Goal: Navigation & Orientation: Find specific page/section

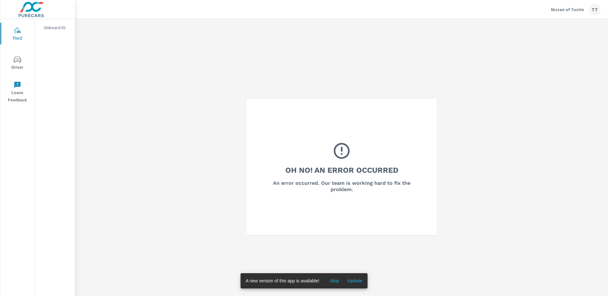
click at [597, 12] on div "TT" at bounding box center [594, 9] width 11 height 11
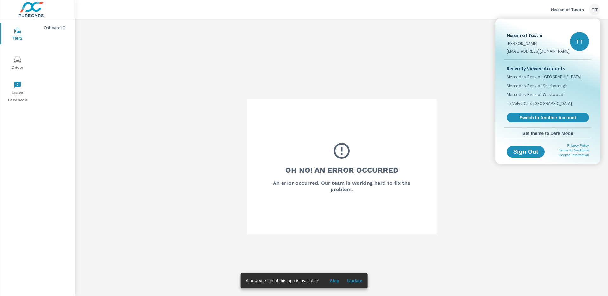
click at [597, 12] on div at bounding box center [304, 148] width 608 height 296
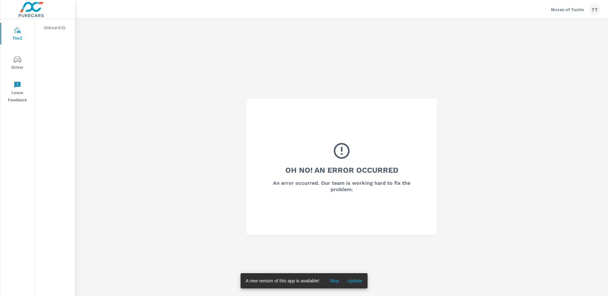
click at [594, 10] on div "TT" at bounding box center [594, 9] width 11 height 11
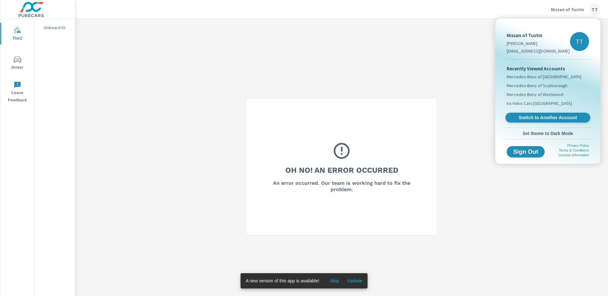
click at [546, 116] on span "Switch to Another Account" at bounding box center [548, 118] width 78 height 6
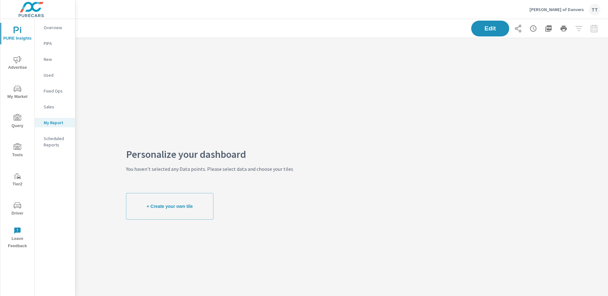
click at [22, 65] on span "Advertise" at bounding box center [17, 64] width 30 height 16
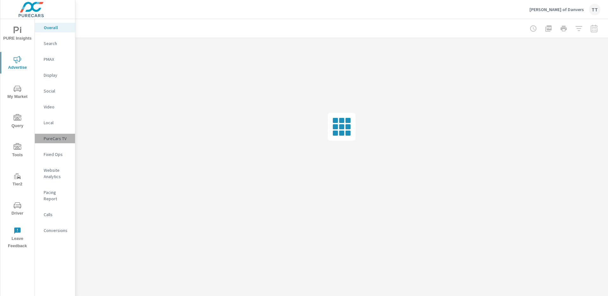
click at [58, 137] on p "PureCars TV" at bounding box center [57, 138] width 26 height 6
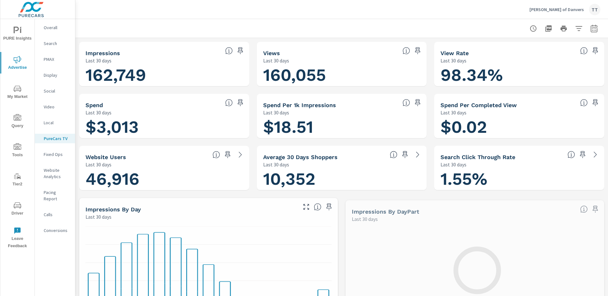
scroll to position [0, 0]
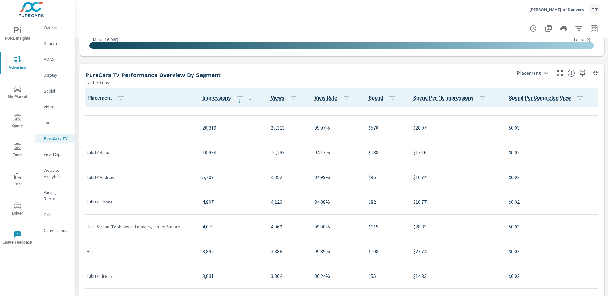
scroll to position [65, 0]
click at [529, 73] on body "PURE Insights Advertise My Market Query Tools Tier2 Driver Leave Feedback Overa…" at bounding box center [304, 148] width 608 height 296
click at [229, 66] on div at bounding box center [304, 148] width 608 height 296
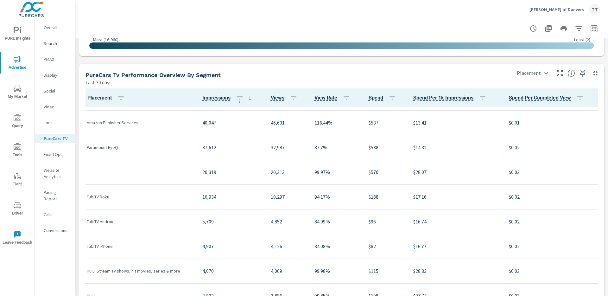
scroll to position [24, 0]
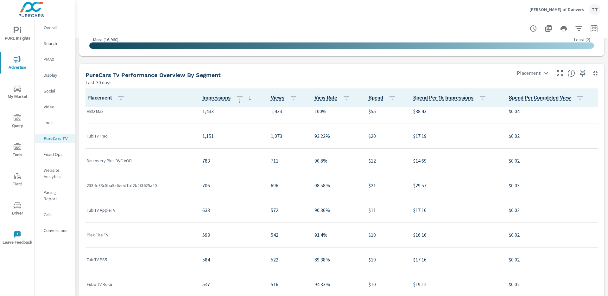
scroll to position [432, 0]
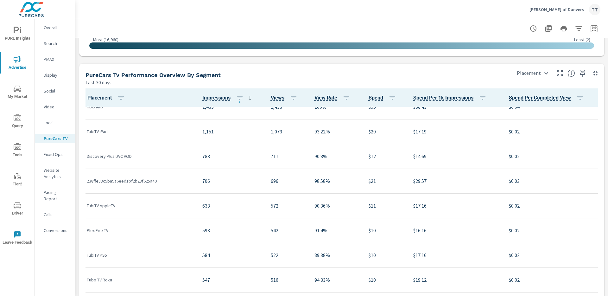
scroll to position [509, 0]
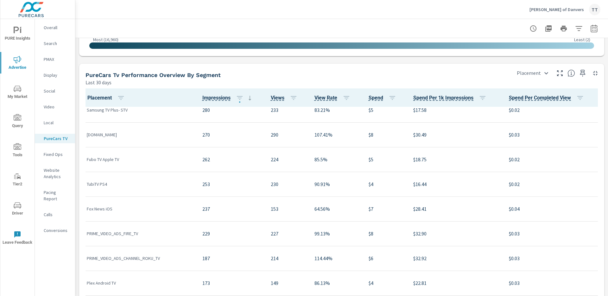
scroll to position [1077, 0]
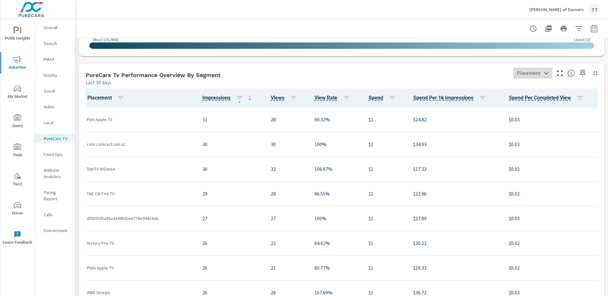
scroll to position [1861, 0]
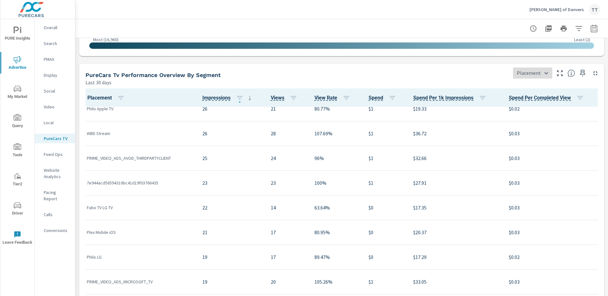
scroll to position [1244, 0]
